Goal: Task Accomplishment & Management: Complete application form

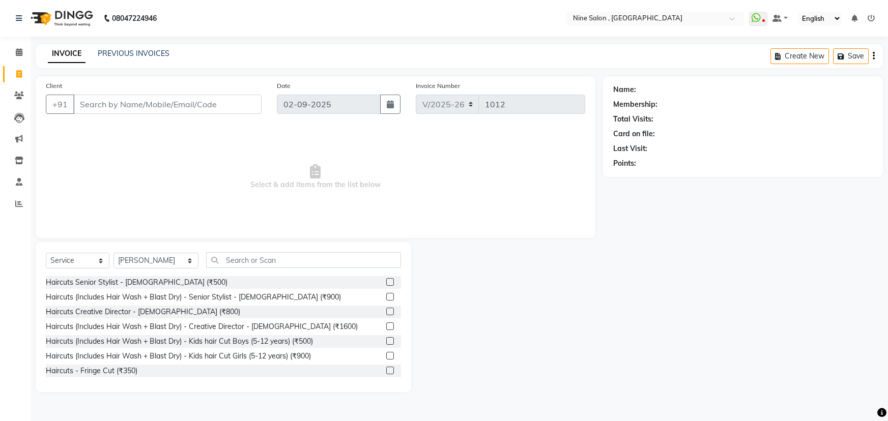
select select "7341"
select select "service"
select select "66158"
click at [218, 296] on div "Haircuts (Includes Hair Wash + Blast Dry) - Senior Stylist - [DEMOGRAPHIC_DATA]…" at bounding box center [193, 297] width 295 height 11
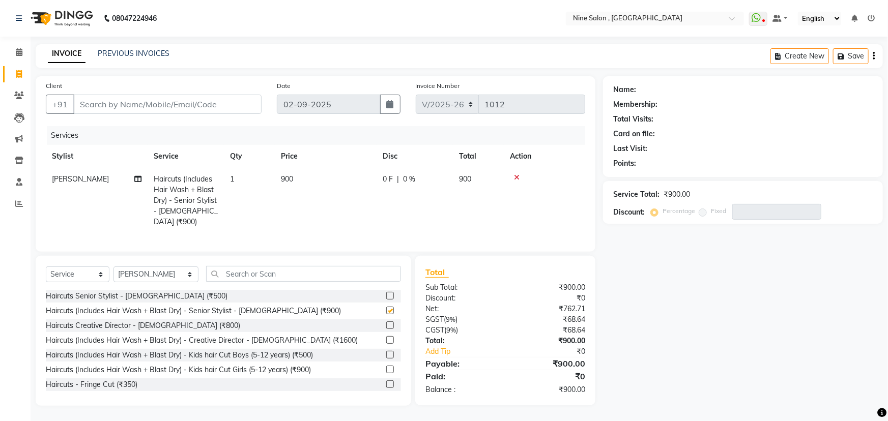
checkbox input "false"
click at [517, 178] on icon at bounding box center [517, 177] width 6 height 7
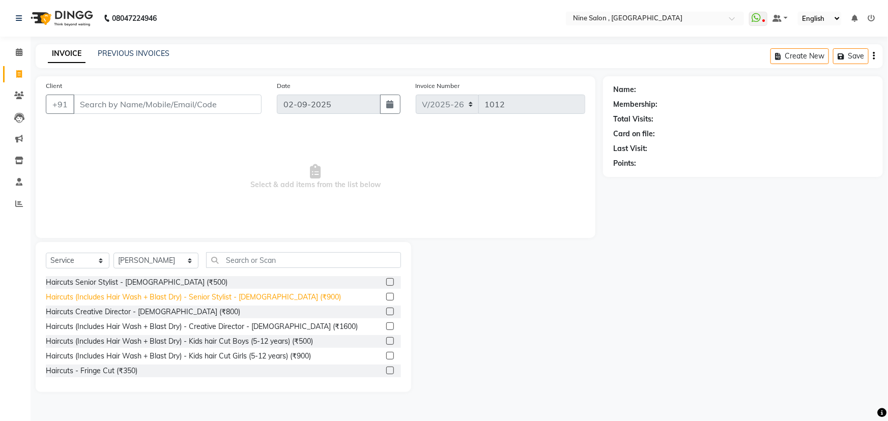
scroll to position [92, 0]
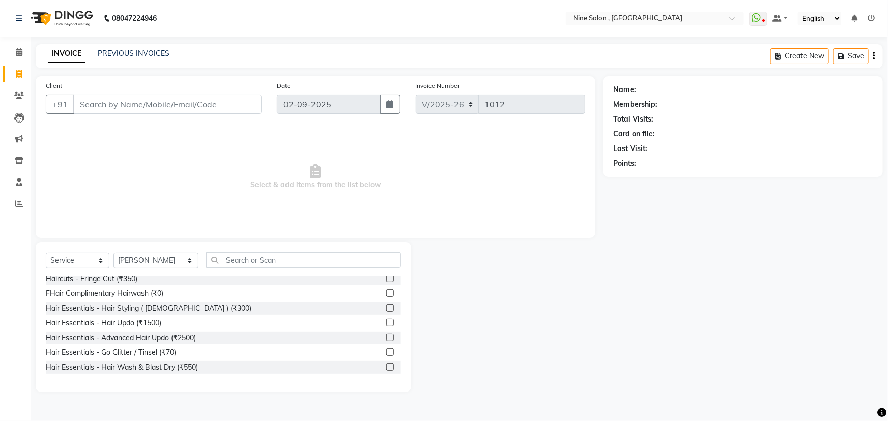
click at [216, 364] on div "Hair Essentials - Hair Wash & Blast Dry (₹550)" at bounding box center [223, 367] width 355 height 13
click at [386, 365] on label at bounding box center [390, 367] width 8 height 8
click at [386, 365] on input "checkbox" at bounding box center [389, 367] width 7 height 7
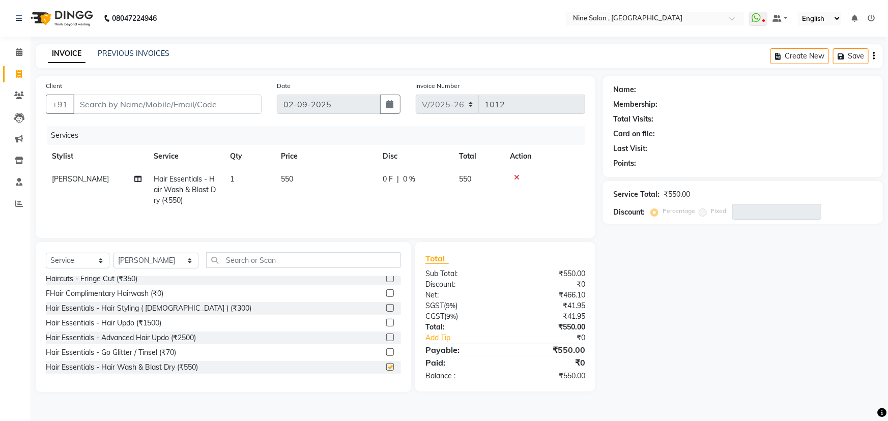
checkbox input "false"
click at [248, 97] on input "Client" at bounding box center [167, 104] width 188 height 19
type input "n"
type input "0"
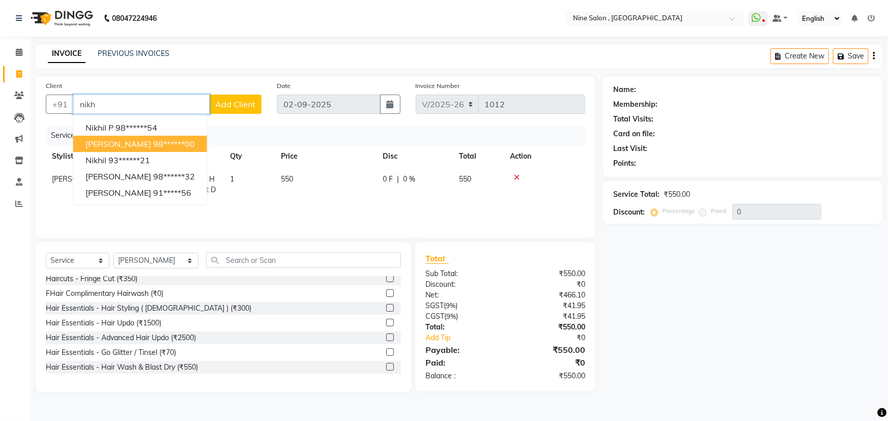
click at [166, 146] on ngb-highlight "98******00" at bounding box center [174, 144] width 42 height 10
type input "98******00"
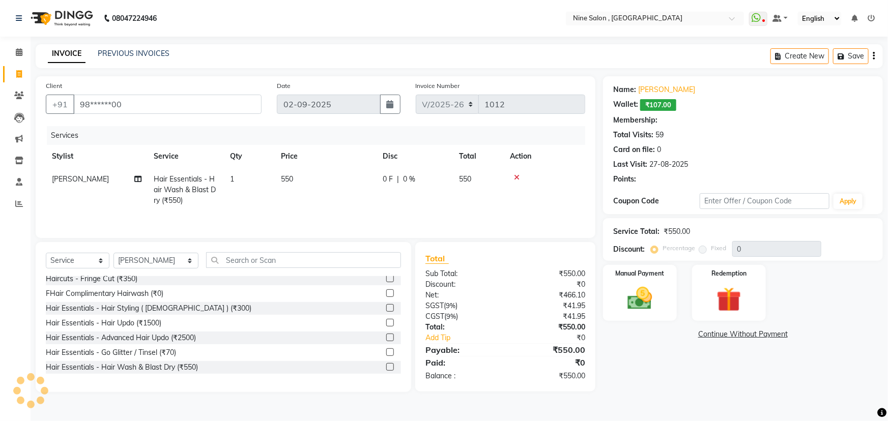
type input "20"
select select "1: Object"
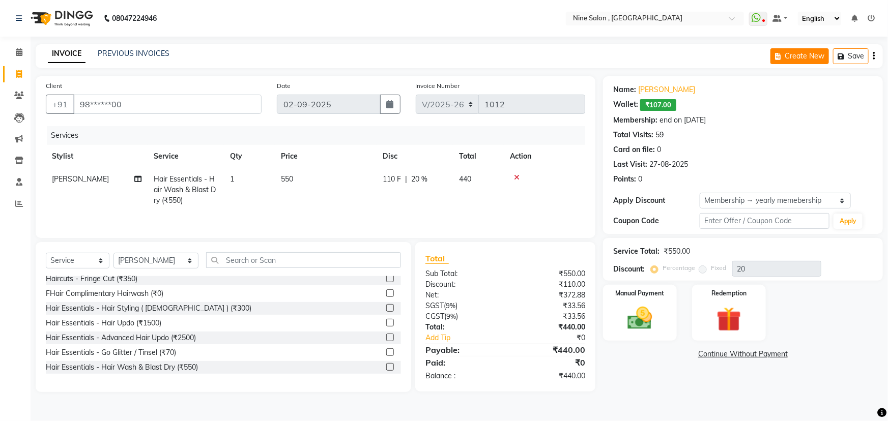
click at [795, 54] on button "Create New" at bounding box center [799, 56] width 58 height 16
click at [842, 50] on button "Save" at bounding box center [851, 56] width 36 height 16
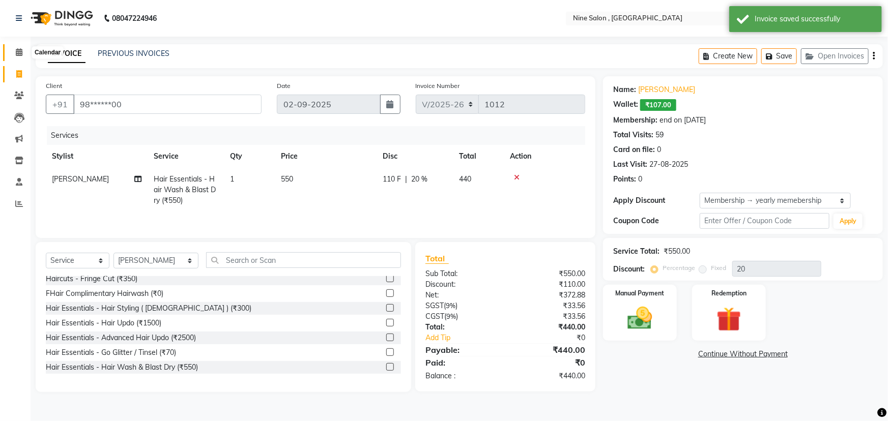
click at [19, 52] on icon at bounding box center [19, 52] width 7 height 8
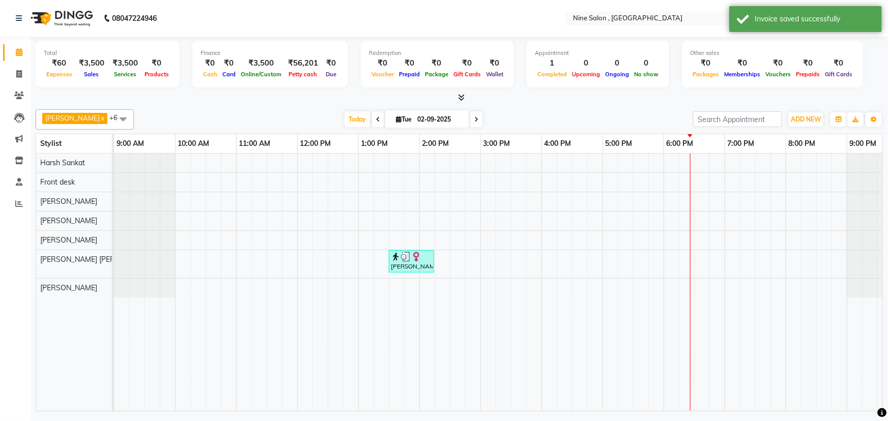
click at [372, 122] on span at bounding box center [378, 119] width 12 height 16
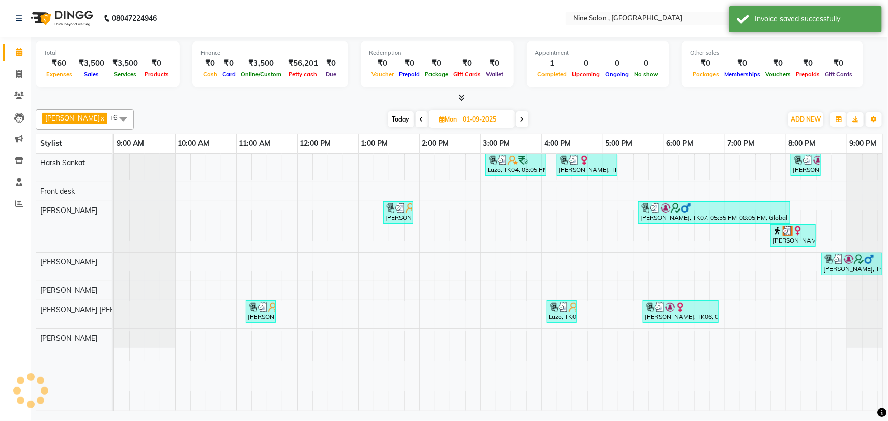
scroll to position [0, 25]
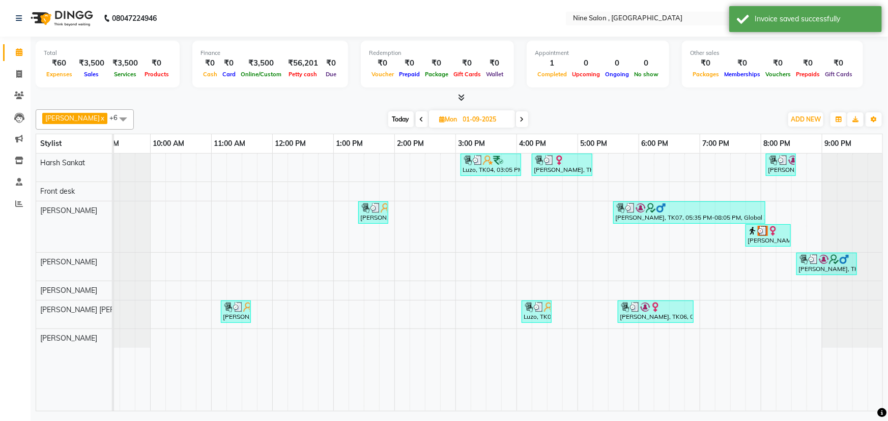
click at [416, 119] on span at bounding box center [422, 119] width 12 height 16
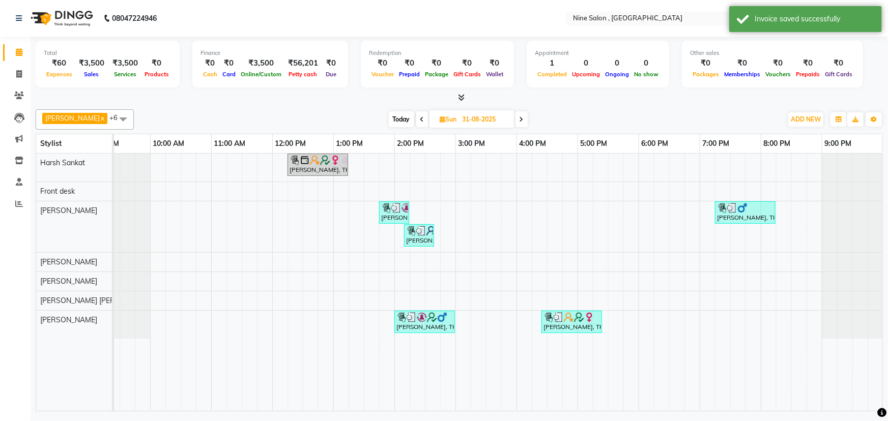
click at [392, 119] on span "Today" at bounding box center [401, 119] width 25 height 16
type input "02-09-2025"
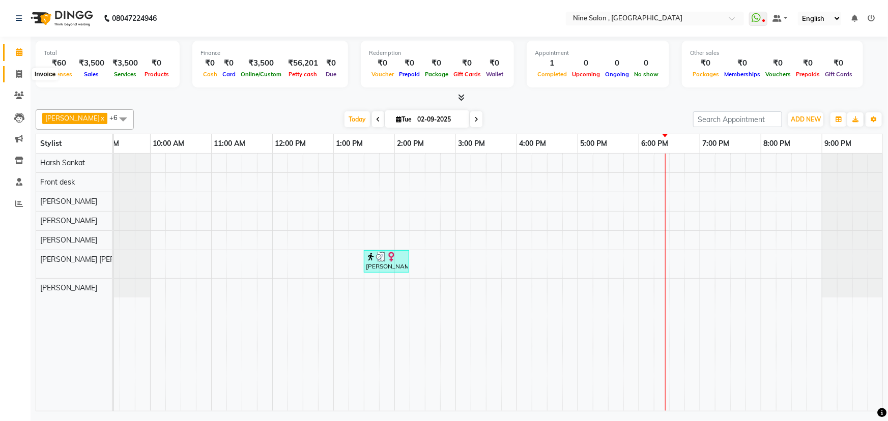
click at [24, 71] on span at bounding box center [19, 75] width 18 height 12
select select "7341"
select select "service"
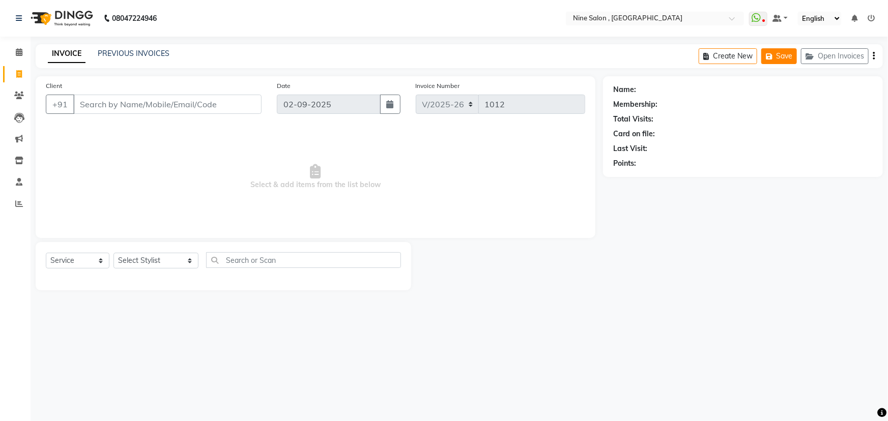
click at [769, 59] on icon "button" at bounding box center [771, 56] width 10 height 7
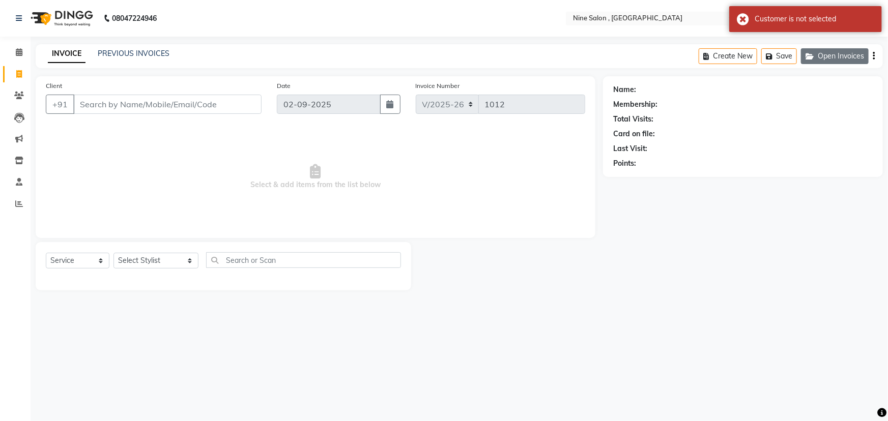
click at [821, 50] on button "Open Invoices" at bounding box center [835, 56] width 68 height 16
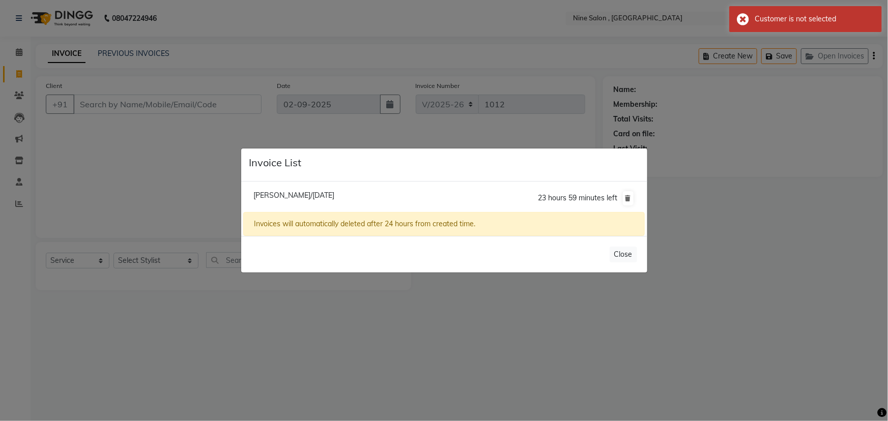
click at [334, 194] on span "[PERSON_NAME]/[DATE]" at bounding box center [293, 195] width 81 height 9
type input "98******00"
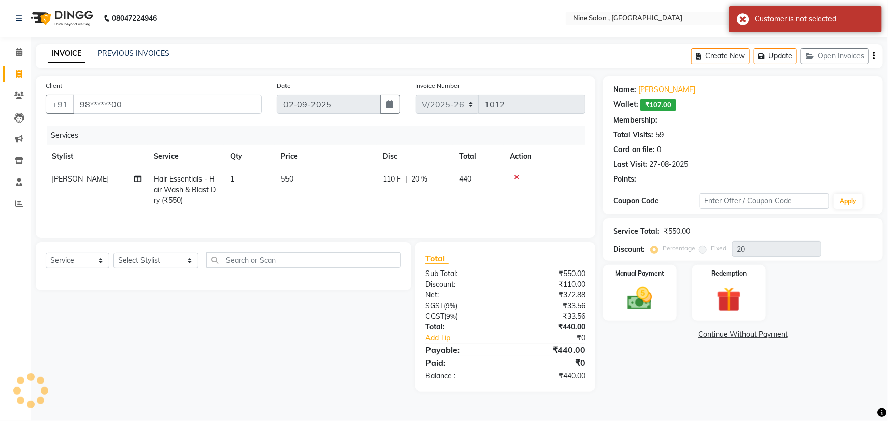
type input "0"
select select "1: Object"
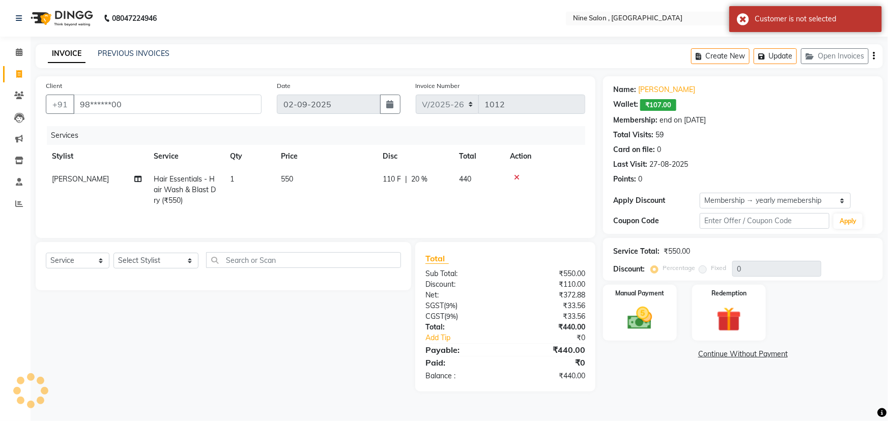
type input "20"
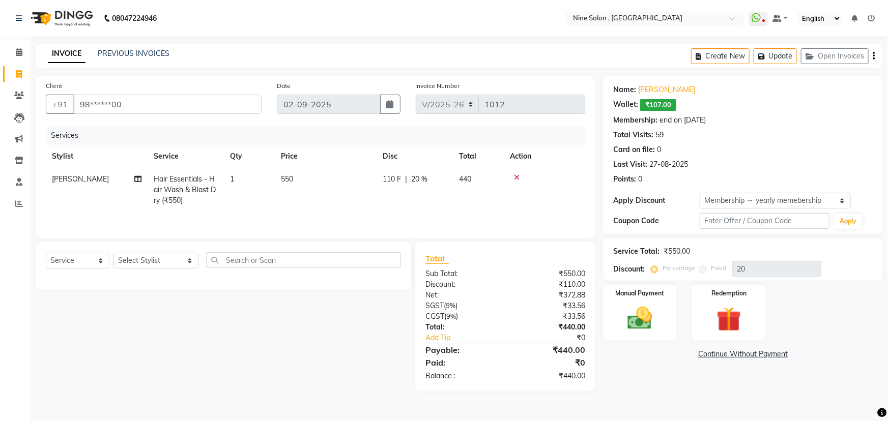
click at [350, 163] on th "Price" at bounding box center [326, 156] width 102 height 23
click at [12, 53] on span at bounding box center [19, 53] width 18 height 12
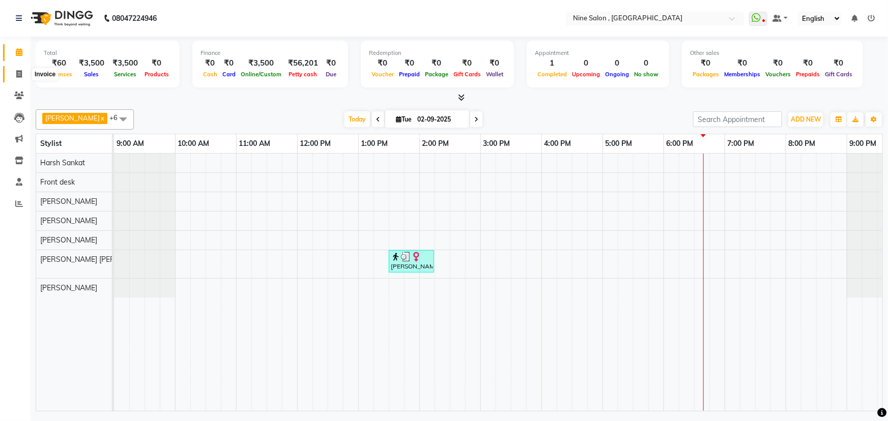
click at [20, 75] on icon at bounding box center [19, 74] width 6 height 8
select select "7341"
select select "service"
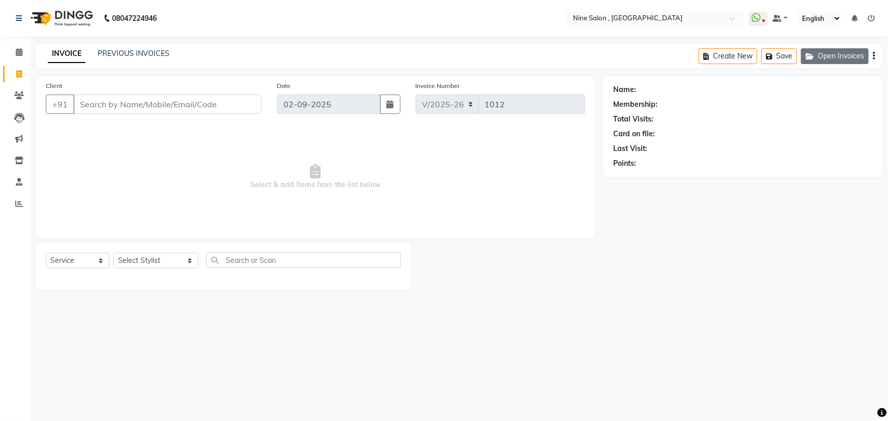
click at [825, 57] on button "Open Invoices" at bounding box center [835, 56] width 68 height 16
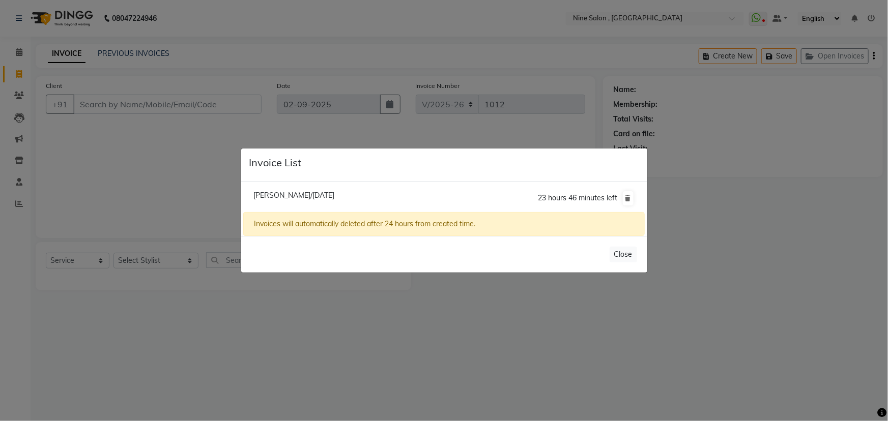
click at [598, 202] on div "23 hours 46 minutes left" at bounding box center [586, 198] width 96 height 16
click at [593, 198] on span "23 hours 46 minutes left" at bounding box center [577, 197] width 79 height 9
click at [555, 200] on span "23 hours 46 minutes left" at bounding box center [577, 197] width 79 height 9
click at [392, 197] on li "[PERSON_NAME]/[DATE] 23 hours 46 minutes left" at bounding box center [443, 198] width 401 height 28
click at [322, 193] on span "[PERSON_NAME]/[DATE]" at bounding box center [293, 195] width 81 height 9
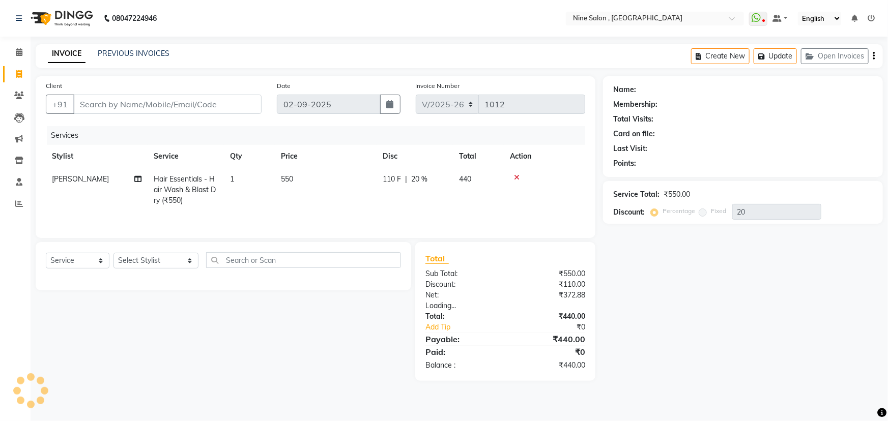
type input "98******00"
type input "0"
select select "1: Object"
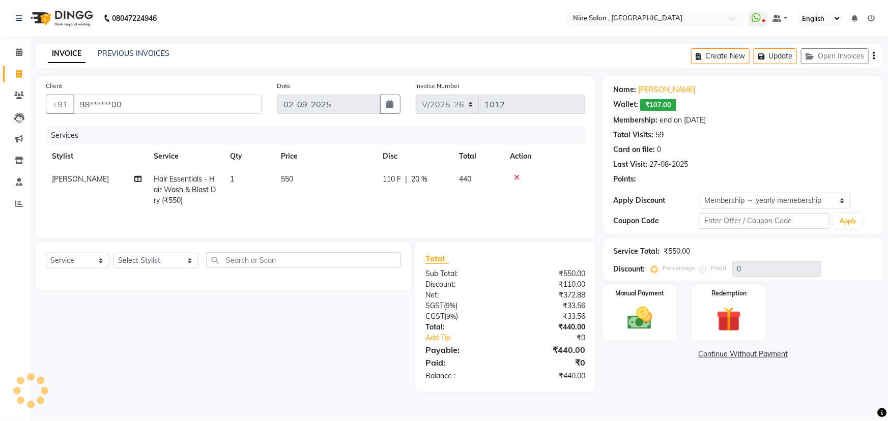
type input "20"
click at [635, 319] on img at bounding box center [640, 319] width 42 height 30
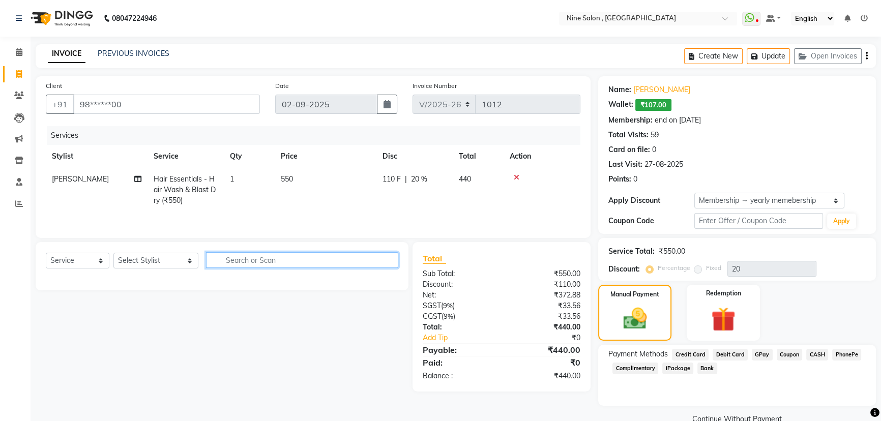
click at [240, 258] on input "text" at bounding box center [302, 260] width 192 height 16
click at [817, 355] on span "CASH" at bounding box center [817, 355] width 22 height 12
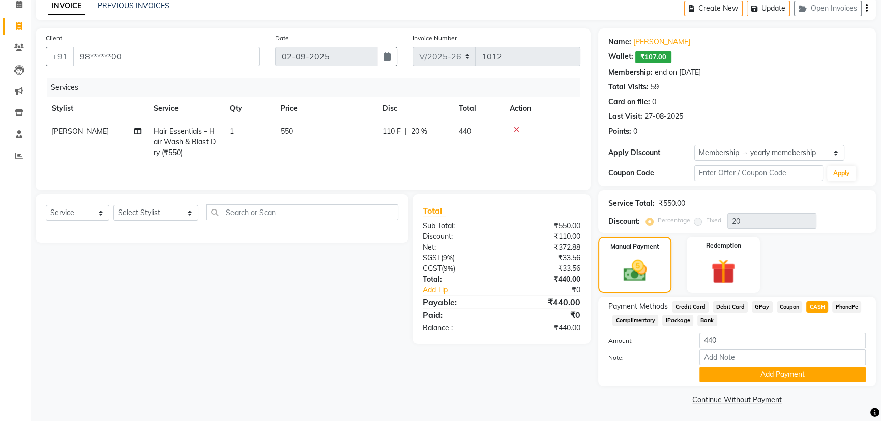
scroll to position [49, 0]
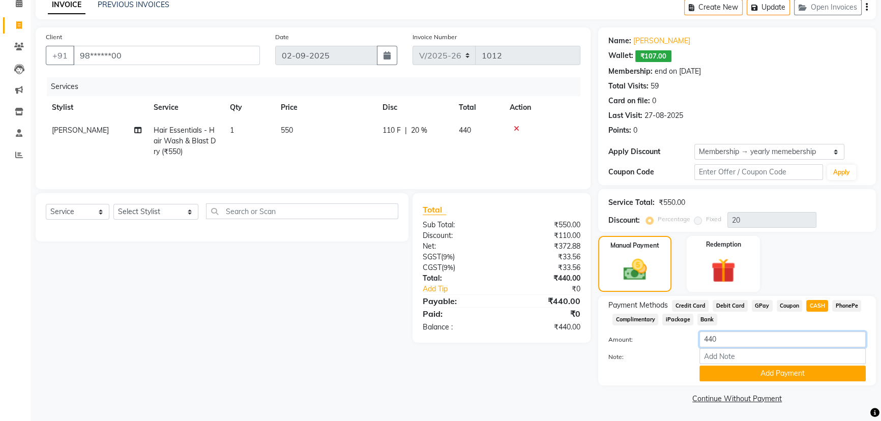
click at [770, 341] on input "440" at bounding box center [782, 340] width 166 height 16
click at [239, 211] on input "text" at bounding box center [302, 211] width 192 height 16
click at [175, 211] on select "Select Stylist [PERSON_NAME] Front desk Harsh Sankat [PERSON_NAME] [PERSON_NAME…" at bounding box center [155, 212] width 85 height 16
click at [816, 142] on div "Name: [PERSON_NAME] Wallet: ₹107.00 Membership: end on [DATE] Total Visits: 59 …" at bounding box center [737, 106] width 278 height 158
click at [809, 149] on select "Select Membership → yearly memebership Coupon → Voltas House Employess Coupon →…" at bounding box center [769, 152] width 150 height 16
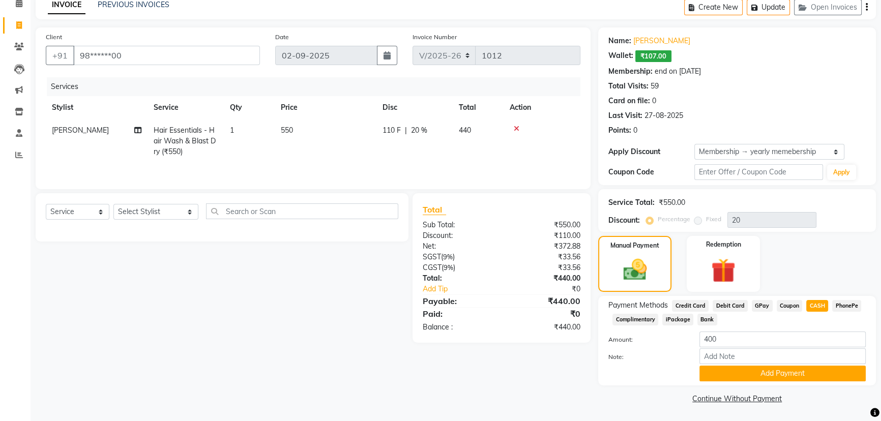
click at [668, 318] on span "iPackage" at bounding box center [677, 320] width 31 height 12
type input "440"
click at [104, 212] on select "Select Service Product Membership Package Voucher Prepaid Gift Card" at bounding box center [78, 212] width 64 height 16
select select "package"
click at [46, 204] on select "Select Service Product Membership Package Voucher Prepaid Gift Card" at bounding box center [78, 212] width 64 height 16
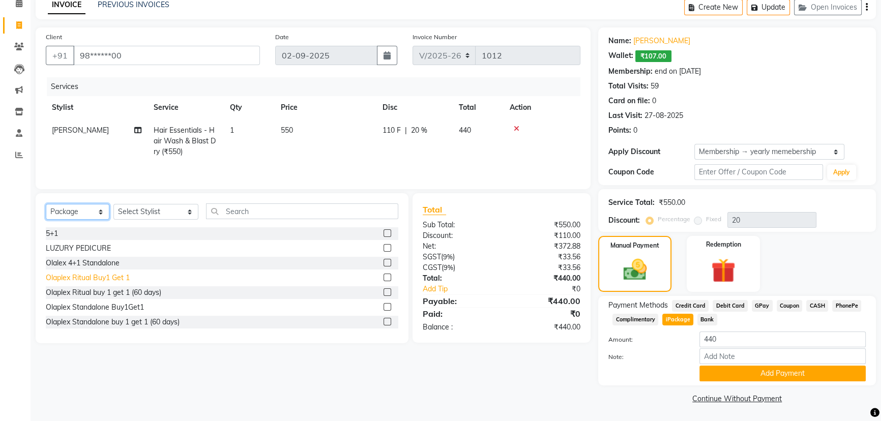
scroll to position [16, 0]
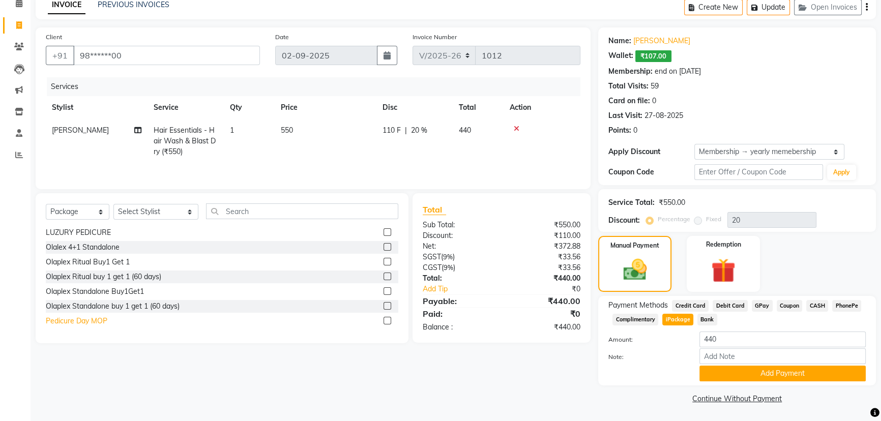
click at [82, 324] on div "Pedicure Day MOP" at bounding box center [77, 321] width 62 height 11
click at [384, 321] on label at bounding box center [388, 321] width 8 height 8
click at [384, 321] on input "checkbox" at bounding box center [387, 321] width 7 height 7
checkbox input "false"
click at [149, 216] on select "Select Stylist [PERSON_NAME] Front desk Harsh Sankat [PERSON_NAME] [PERSON_NAME…" at bounding box center [155, 212] width 85 height 16
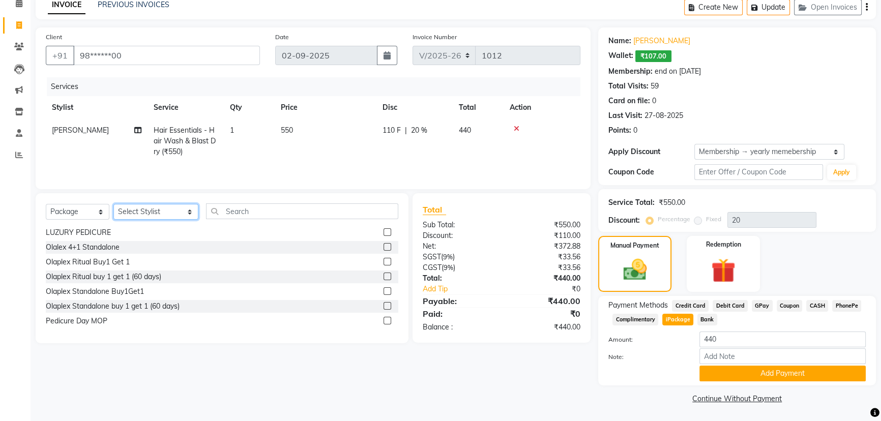
select select "64471"
click at [113, 204] on select "Select Stylist [PERSON_NAME] Front desk Harsh Sankat [PERSON_NAME] [PERSON_NAME…" at bounding box center [155, 212] width 85 height 16
click at [384, 321] on label at bounding box center [388, 321] width 8 height 8
click at [384, 321] on input "checkbox" at bounding box center [387, 321] width 7 height 7
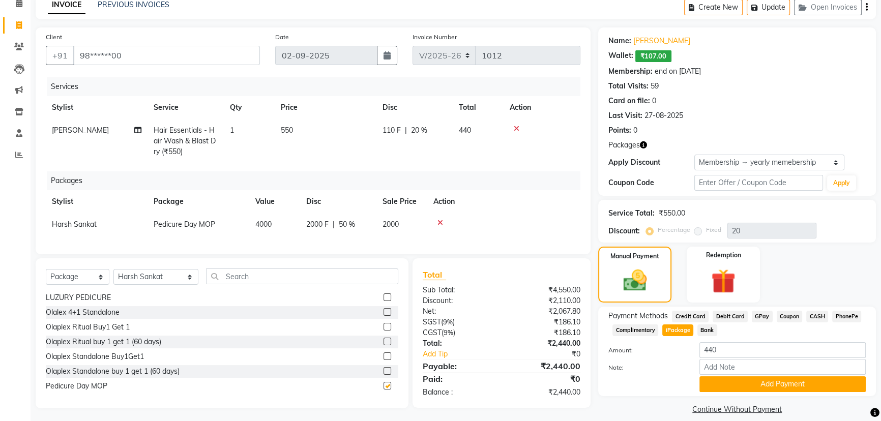
checkbox input "false"
click at [149, 283] on select "Select Stylist [PERSON_NAME] Front desk Harsh Sankat [PERSON_NAME] [PERSON_NAME…" at bounding box center [155, 277] width 85 height 16
select select "64997"
click at [113, 276] on select "Select Stylist [PERSON_NAME] Front desk Harsh Sankat [PERSON_NAME] [PERSON_NAME…" at bounding box center [155, 277] width 85 height 16
click at [96, 284] on select "Select Service Product Membership Package Voucher Prepaid Gift Card" at bounding box center [78, 277] width 64 height 16
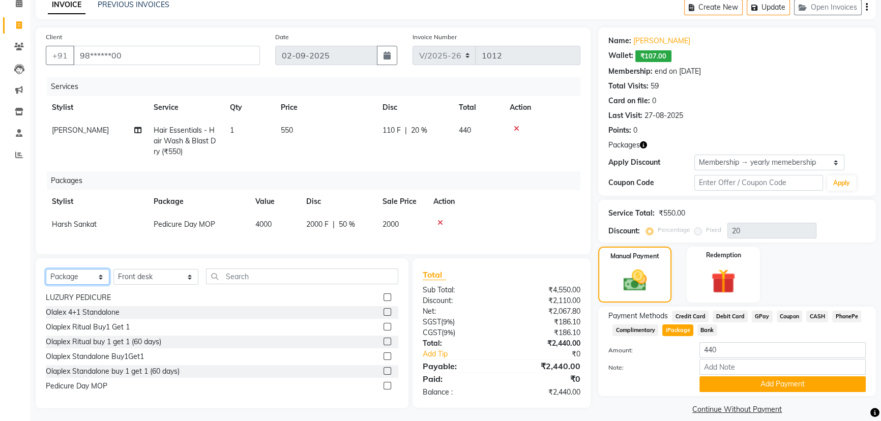
click at [46, 276] on select "Select Service Product Membership Package Voucher Prepaid Gift Card" at bounding box center [78, 277] width 64 height 16
click at [384, 390] on label at bounding box center [388, 386] width 8 height 8
click at [384, 390] on input "checkbox" at bounding box center [387, 386] width 7 height 7
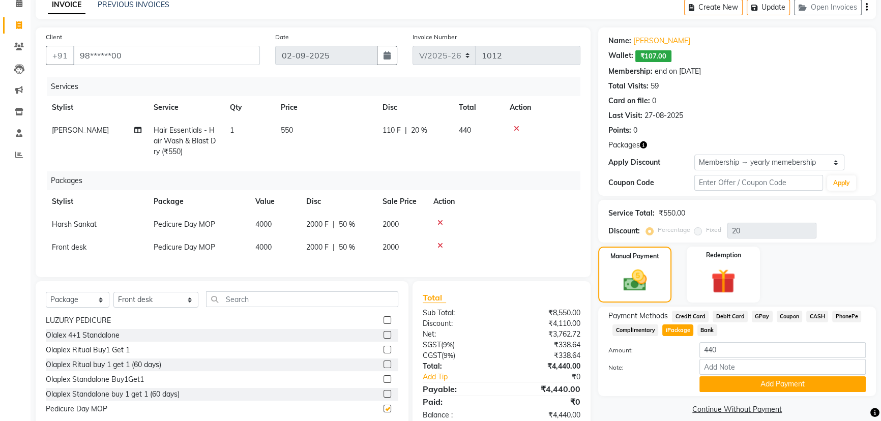
checkbox input "false"
click at [440, 222] on icon at bounding box center [440, 222] width 6 height 7
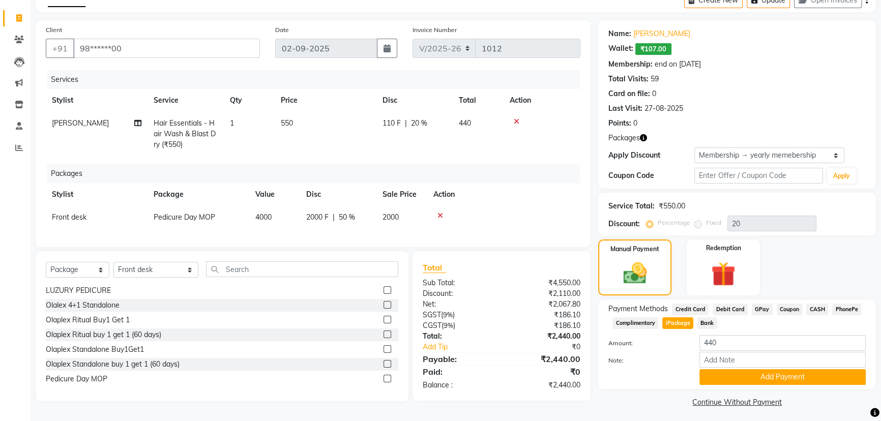
scroll to position [60, 0]
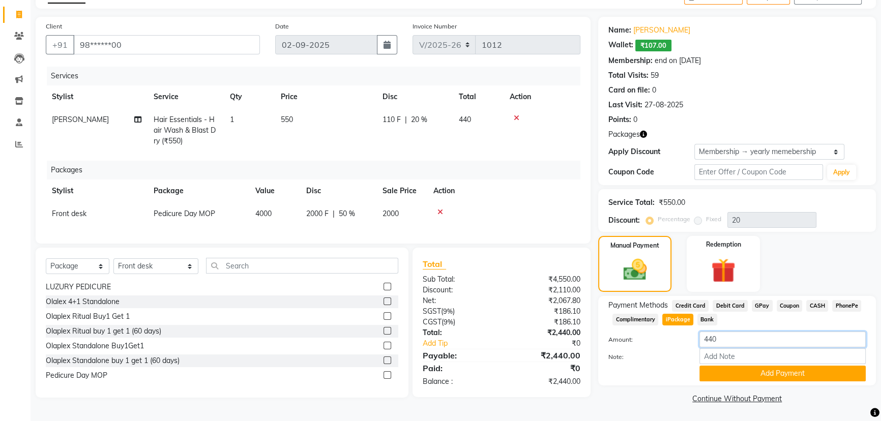
click at [729, 336] on input "440" at bounding box center [782, 340] width 166 height 16
click at [727, 268] on img at bounding box center [723, 271] width 41 height 32
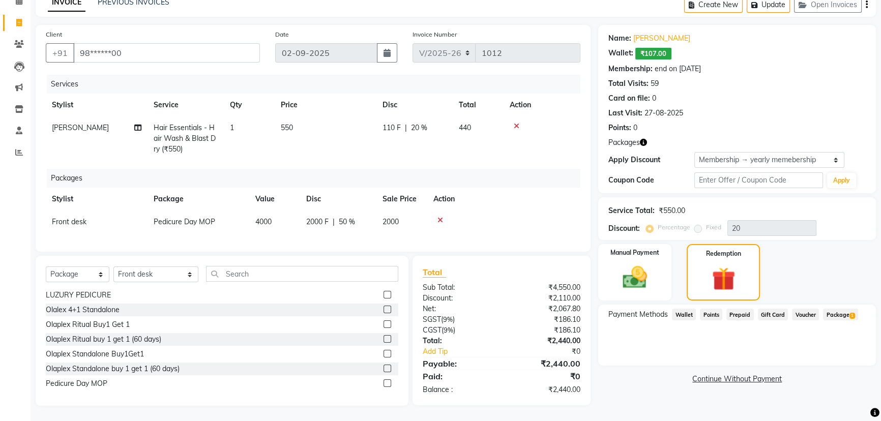
click at [682, 309] on span "Wallet" at bounding box center [684, 315] width 24 height 12
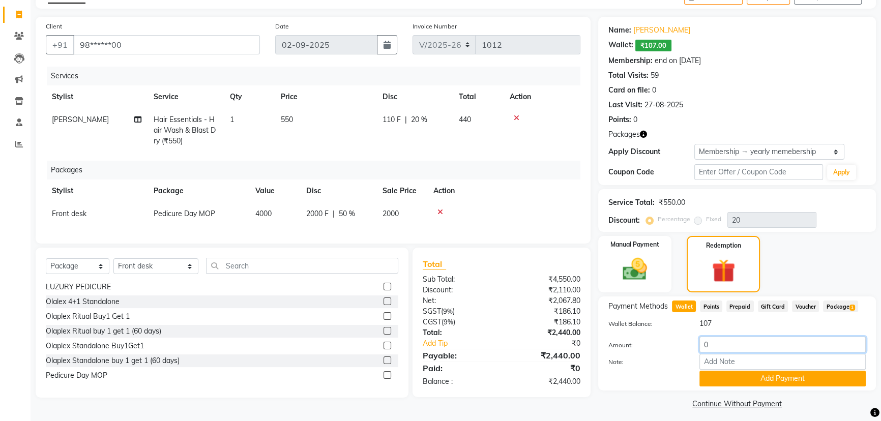
click at [729, 346] on input "0" at bounding box center [782, 345] width 166 height 16
click at [707, 345] on input "040" at bounding box center [782, 345] width 166 height 16
type input "40"
click at [731, 383] on button "Add Payment" at bounding box center [782, 379] width 166 height 16
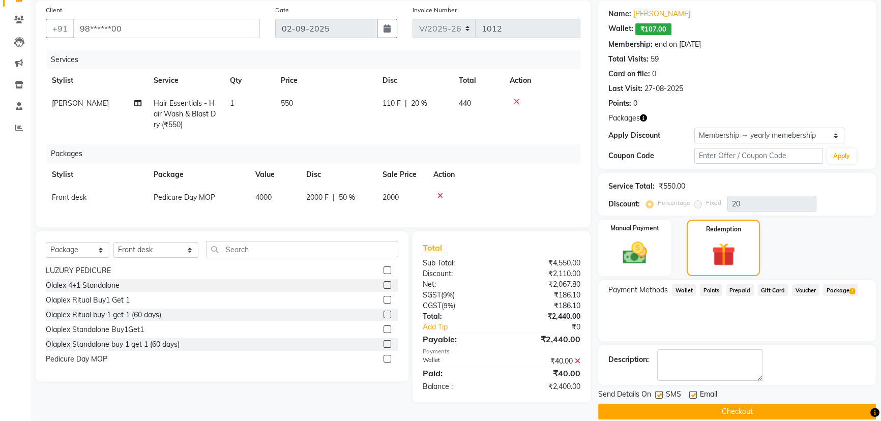
scroll to position [89, 0]
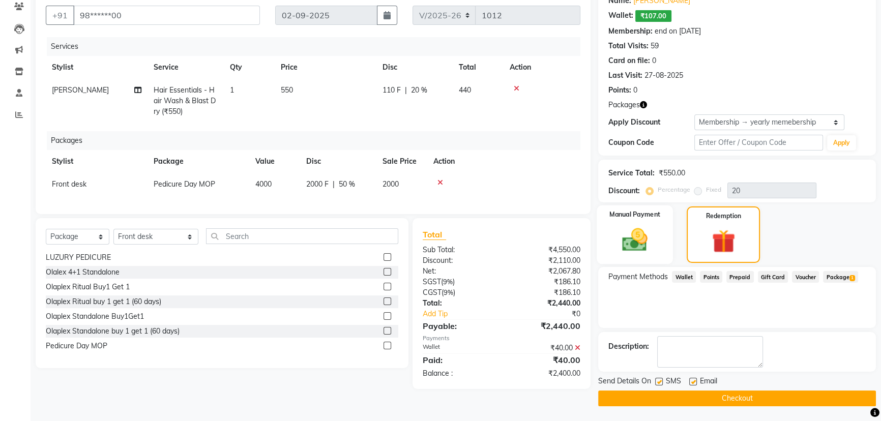
click at [639, 255] on div "Manual Payment" at bounding box center [635, 234] width 76 height 59
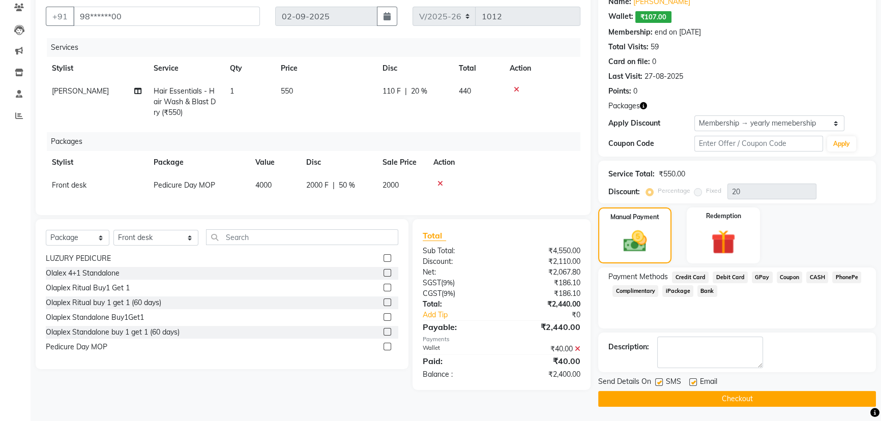
click at [821, 275] on span "CASH" at bounding box center [817, 278] width 22 height 12
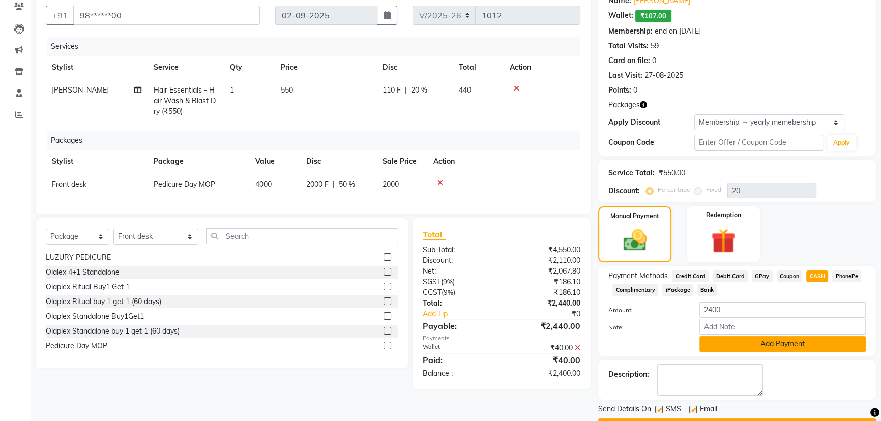
click at [746, 346] on button "Add Payment" at bounding box center [782, 344] width 166 height 16
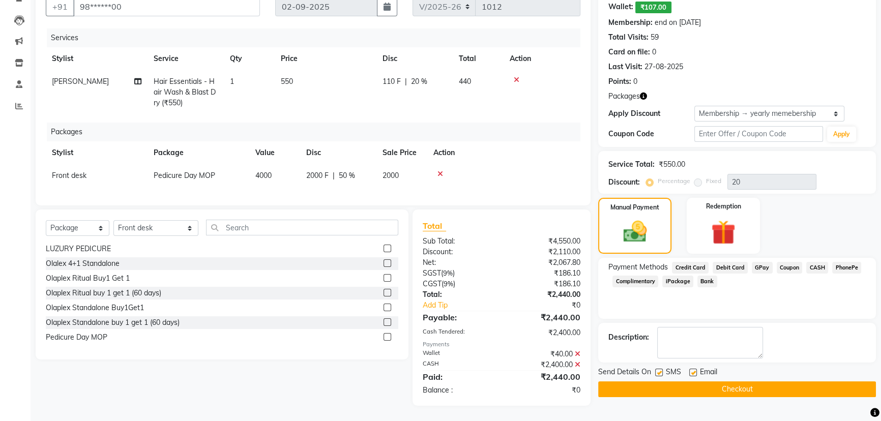
scroll to position [105, 0]
click at [782, 387] on button "Checkout" at bounding box center [737, 389] width 278 height 16
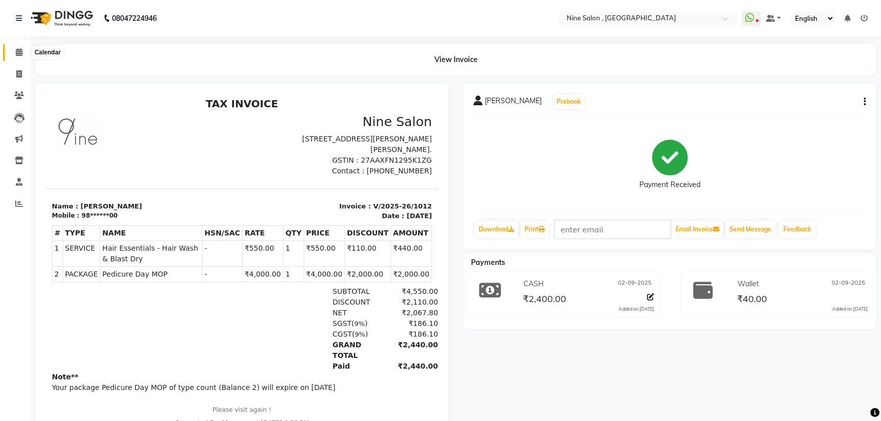
click at [19, 49] on icon at bounding box center [19, 52] width 7 height 8
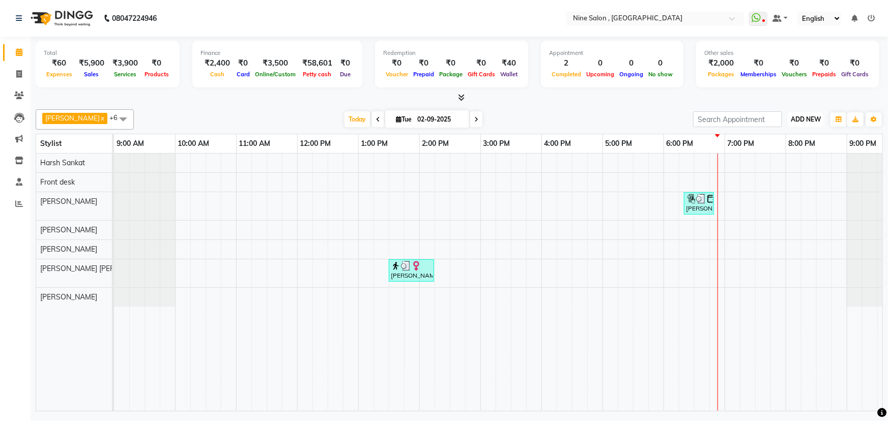
click at [813, 116] on span "ADD NEW" at bounding box center [805, 119] width 30 height 8
click at [788, 163] on link "Add Expense" at bounding box center [783, 164] width 80 height 13
select select "1"
select select "6442"
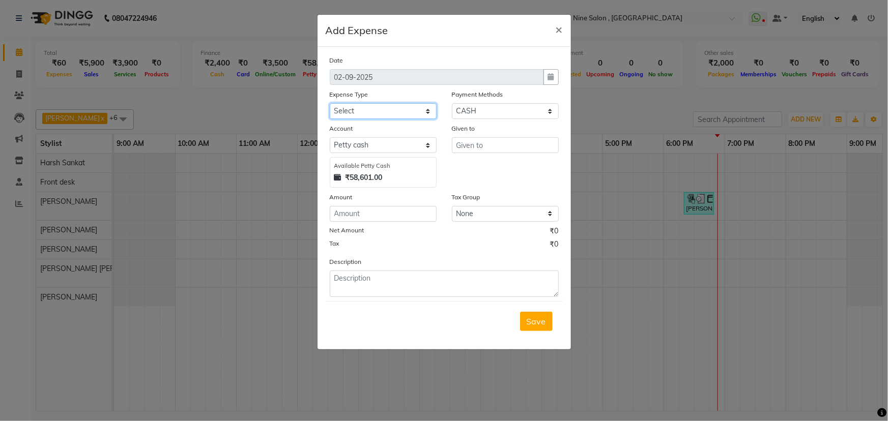
click at [359, 112] on select "Select advance salary Advance Salary Bank charges beauty palace Car maintenance…" at bounding box center [383, 111] width 107 height 16
click at [418, 109] on select "Select advance salary Advance Salary Bank charges beauty palace Car maintenance…" at bounding box center [383, 111] width 107 height 16
drag, startPoint x: 418, startPoint y: 109, endPoint x: 401, endPoint y: 109, distance: 17.3
click at [418, 109] on select "Select advance salary Advance Salary Bank charges beauty palace Car maintenance…" at bounding box center [383, 111] width 107 height 16
click at [397, 110] on select "Select advance salary Advance Salary Bank charges beauty palace Car maintenance…" at bounding box center [383, 111] width 107 height 16
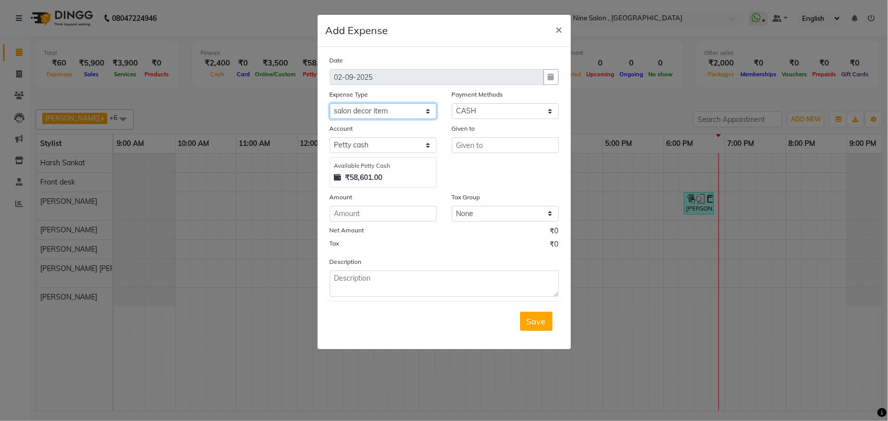
click at [397, 110] on select "Select advance salary Advance Salary Bank charges beauty palace Car maintenance…" at bounding box center [383, 111] width 107 height 16
click at [405, 110] on select "Select advance salary Advance Salary Bank charges beauty palace Car maintenance…" at bounding box center [383, 111] width 107 height 16
select select "21224"
click at [405, 110] on select "Select advance salary Advance Salary Bank charges beauty palace Car maintenance…" at bounding box center [383, 111] width 107 height 16
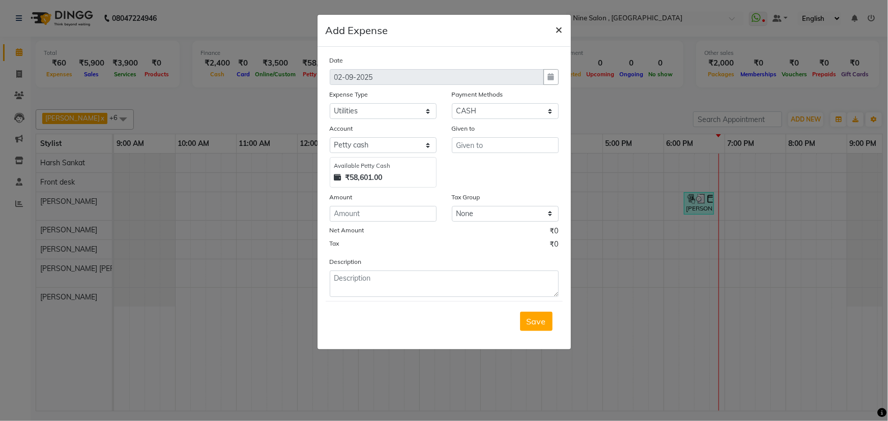
click at [559, 32] on span "×" at bounding box center [558, 28] width 7 height 15
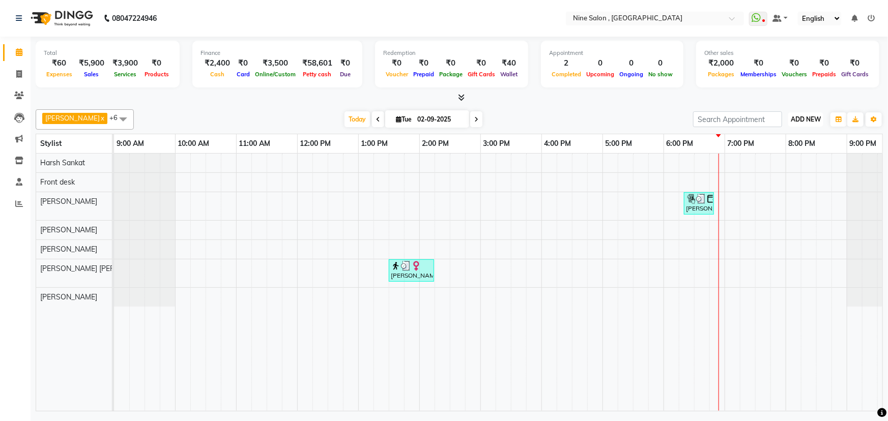
click at [801, 119] on span "ADD NEW" at bounding box center [805, 119] width 30 height 8
click at [784, 161] on link "Add Expense" at bounding box center [783, 164] width 80 height 13
select select "1"
select select "6442"
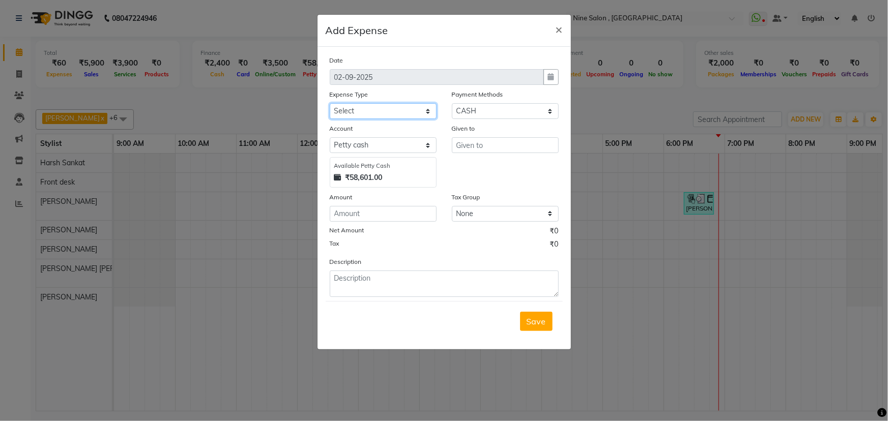
click at [391, 108] on select "Select advance salary Advance Salary Bank charges beauty palace Car maintenance…" at bounding box center [383, 111] width 107 height 16
click at [409, 107] on select "Select advance salary Advance Salary Bank charges beauty palace Car maintenance…" at bounding box center [383, 111] width 107 height 16
click at [429, 112] on select "Select advance salary Advance Salary Bank charges beauty palace Car maintenance…" at bounding box center [383, 111] width 107 height 16
click at [361, 111] on select "Select advance salary Advance Salary Bank charges beauty palace Car maintenance…" at bounding box center [383, 111] width 107 height 16
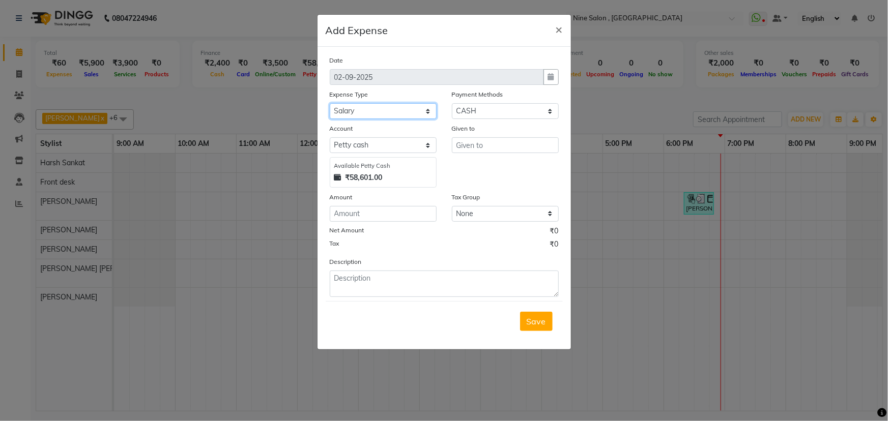
select select "21224"
click at [330, 104] on select "Select advance salary Advance Salary Bank charges beauty palace Car maintenance…" at bounding box center [383, 111] width 107 height 16
click at [386, 146] on select "Select [PERSON_NAME] cash Default account" at bounding box center [383, 145] width 107 height 16
click at [479, 148] on input "text" at bounding box center [505, 145] width 107 height 16
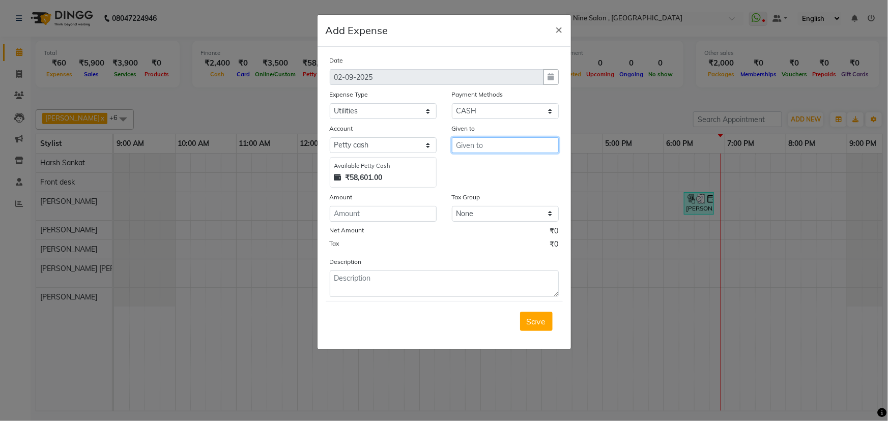
type input "h"
type input "Amazon delivery boy"
click at [346, 217] on input "number" at bounding box center [383, 214] width 107 height 16
type input "1000"
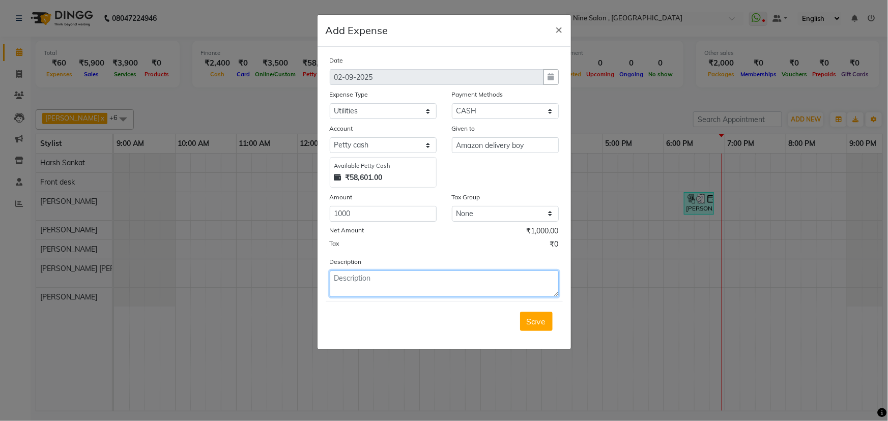
click at [412, 295] on textarea at bounding box center [444, 284] width 229 height 26
click at [331, 278] on textarea "tissue :- 10 package" at bounding box center [444, 284] width 229 height 26
click at [344, 278] on textarea "1) tissue :- 10 package" at bounding box center [444, 284] width 229 height 26
click at [420, 283] on textarea "1) Tissue :- 10 package" at bounding box center [444, 284] width 229 height 26
click at [512, 278] on textarea "1) Tissue :- 10 package 2) Pure source (lemon grass il" at bounding box center [444, 284] width 229 height 26
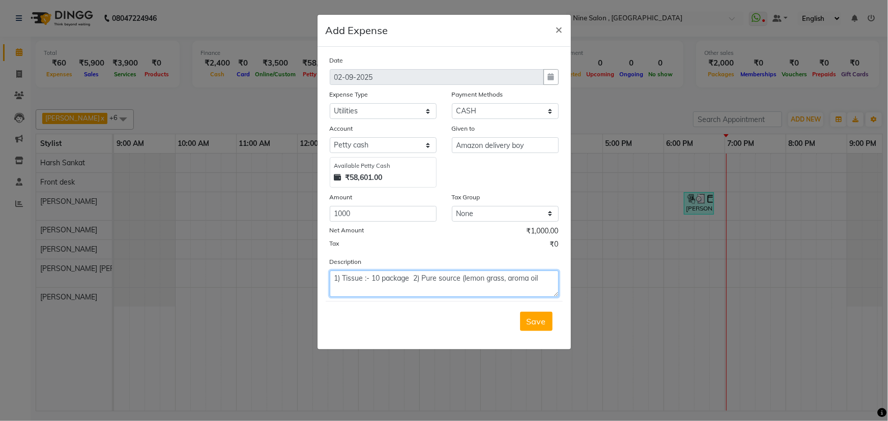
click at [511, 277] on textarea "1) Tissue :- 10 package 2) Pure source (lemon grass, aroma oil" at bounding box center [444, 284] width 229 height 26
click at [540, 277] on textarea "1) Tissue :- 10 package 2) Pure source (lemon grass, Aroma oil" at bounding box center [444, 284] width 229 height 26
click at [409, 281] on textarea "1) Tissue :- 10 package 2) Pure source (lemon grass, Aroma oil)" at bounding box center [444, 284] width 229 height 26
click at [435, 290] on textarea "1) Tissue :- 10 package, 2) Pure source (lemon grass, Aroma oil)" at bounding box center [444, 284] width 229 height 26
click at [546, 279] on textarea "1) Tissue :- 10 package, 2) Pure source (lemon grass, Aroma oil)" at bounding box center [444, 284] width 229 height 26
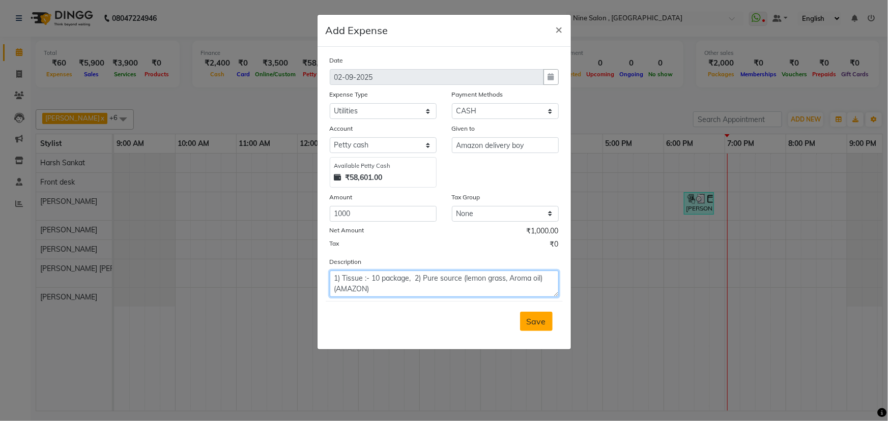
type textarea "1) Tissue :- 10 package, 2) Pure source (lemon grass, Aroma oil) (AMAZON)"
click at [522, 320] on button "Save" at bounding box center [536, 321] width 33 height 19
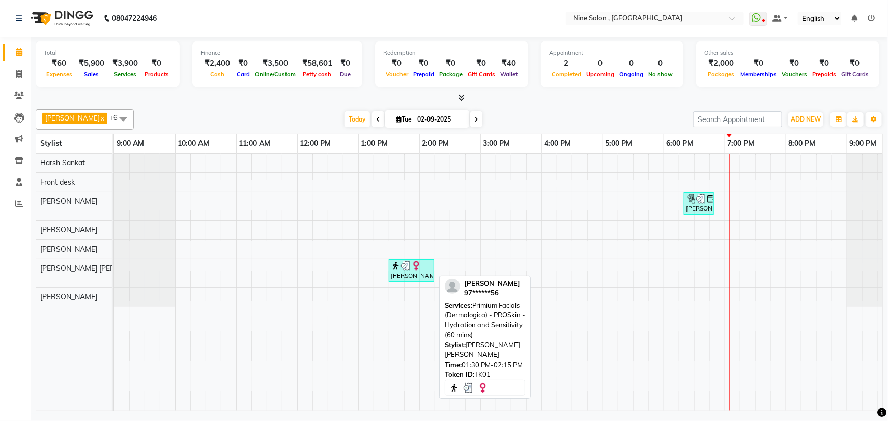
click at [421, 277] on div "[PERSON_NAME], TK01, 01:30 PM-02:15 PM, Primium Facials (Dermalogica) - PROSkin…" at bounding box center [411, 270] width 43 height 19
select select "3"
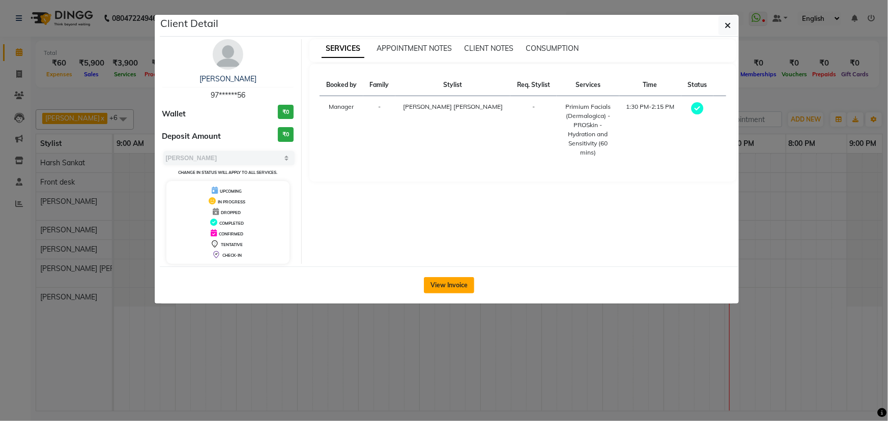
click at [438, 280] on button "View Invoice" at bounding box center [449, 285] width 50 height 16
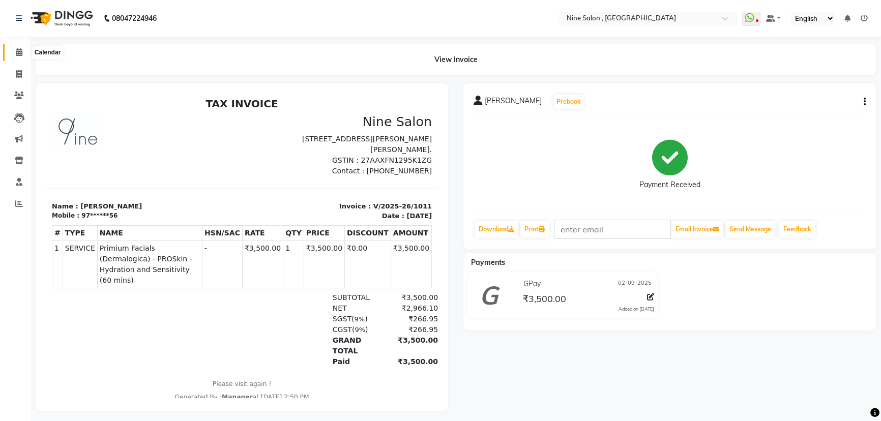
click at [19, 50] on icon at bounding box center [19, 52] width 7 height 8
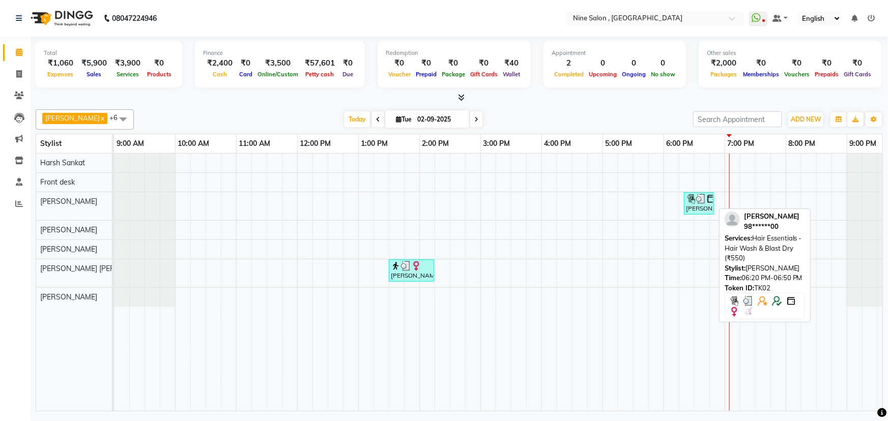
click at [697, 203] on div "[PERSON_NAME], TK02, 06:20 PM-06:50 PM, Hair Essentials - Hair Wash & Blast Dry…" at bounding box center [699, 203] width 28 height 19
select select "3"
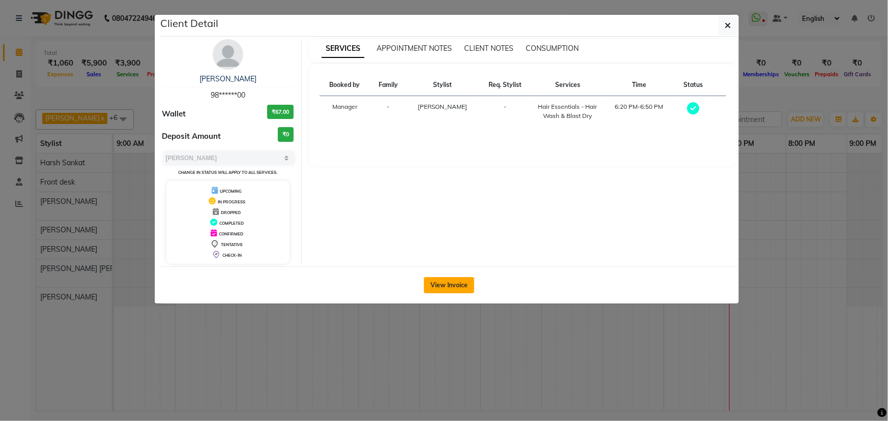
click at [433, 282] on button "View Invoice" at bounding box center [449, 285] width 50 height 16
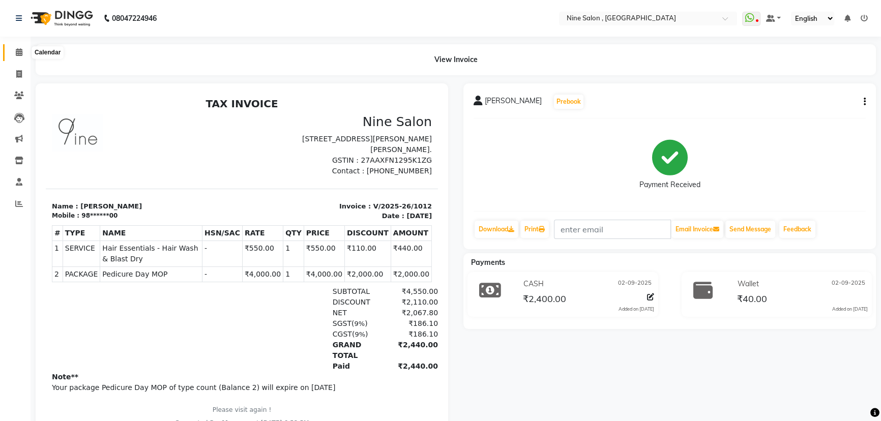
click at [23, 53] on span at bounding box center [19, 53] width 18 height 12
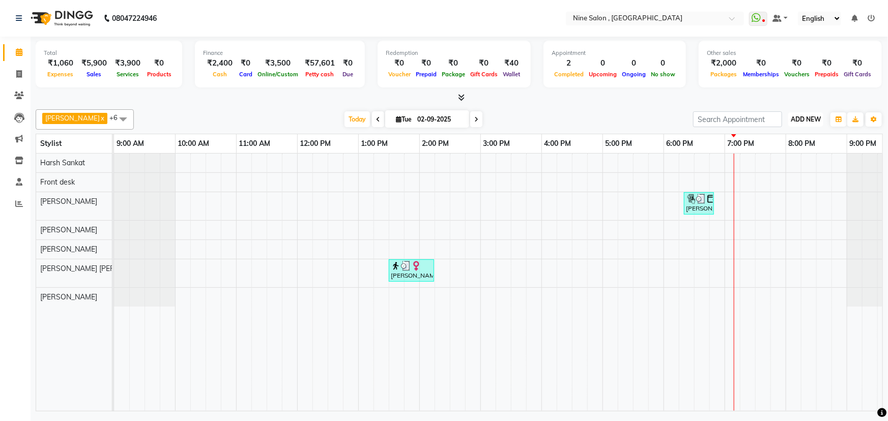
click at [805, 118] on span "ADD NEW" at bounding box center [805, 119] width 30 height 8
click at [772, 164] on link "Add Expense" at bounding box center [783, 164] width 80 height 13
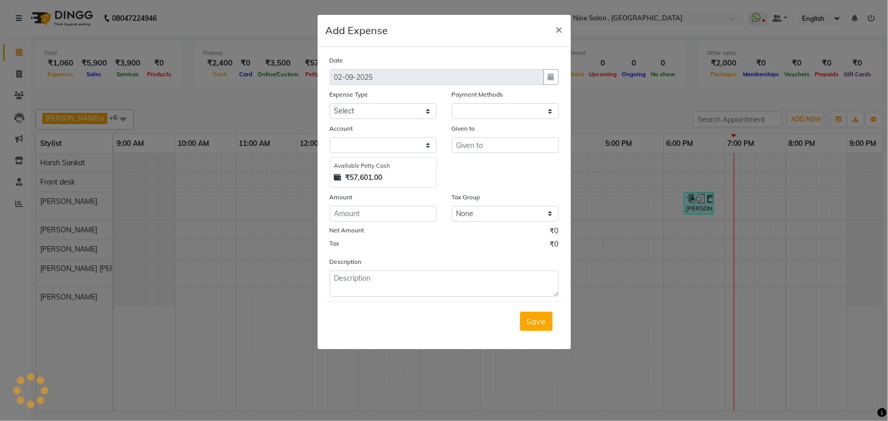
select select "1"
select select "6442"
click at [556, 34] on span "×" at bounding box center [558, 28] width 7 height 15
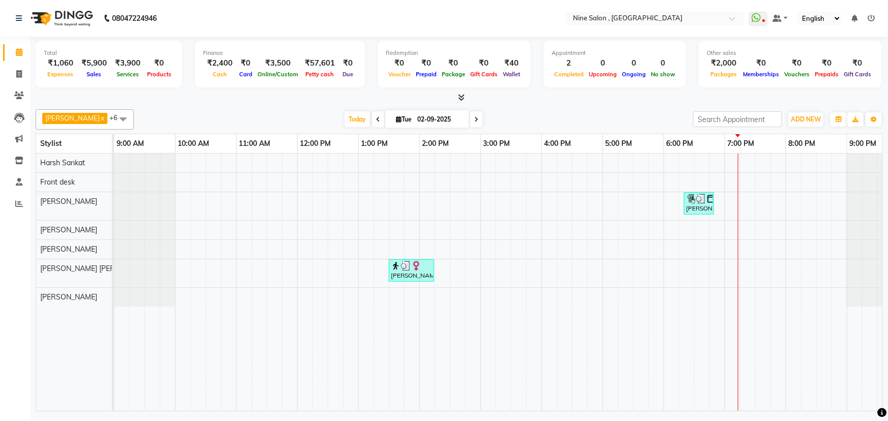
click at [874, 21] on icon at bounding box center [870, 18] width 7 height 7
